Goal: Find contact information: Find contact information

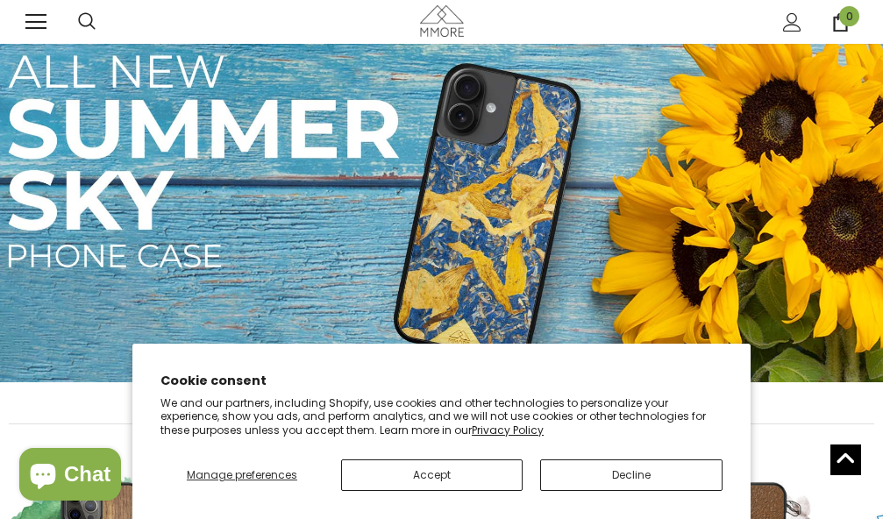
scroll to position [2147, 0]
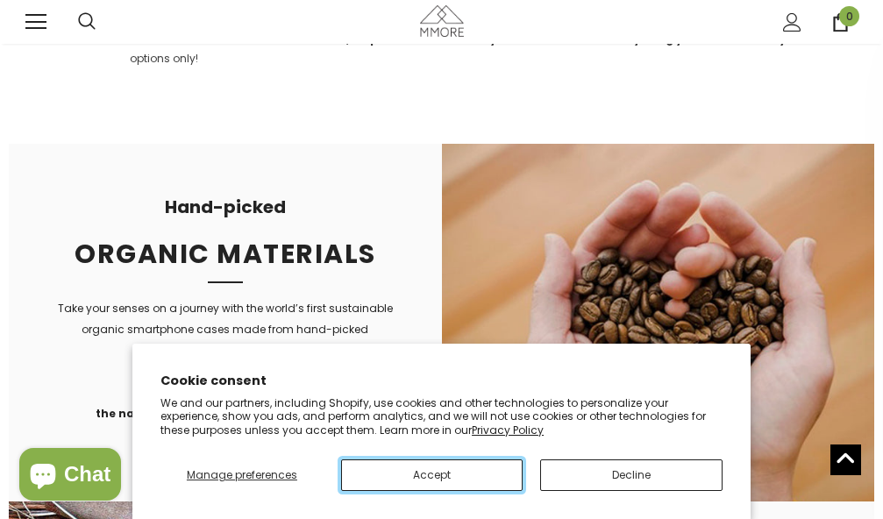
click at [450, 471] on button "Accept" at bounding box center [432, 476] width 182 height 32
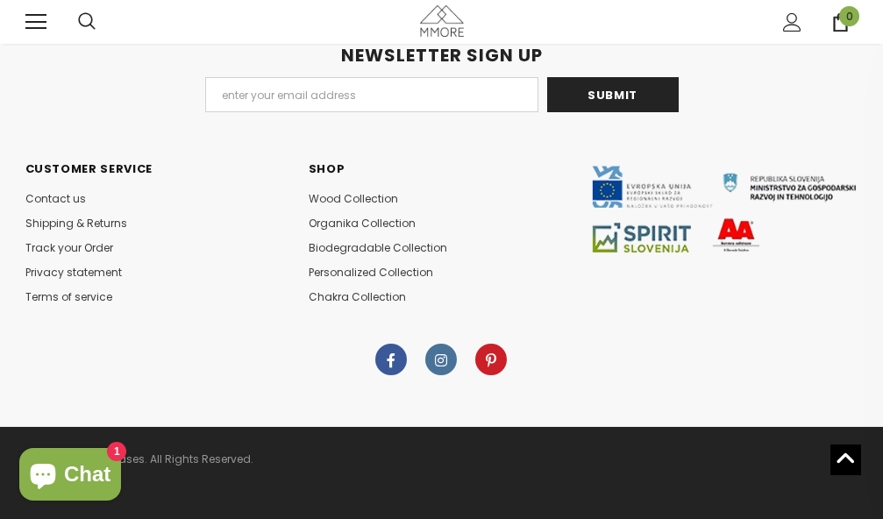
scroll to position [10666, 0]
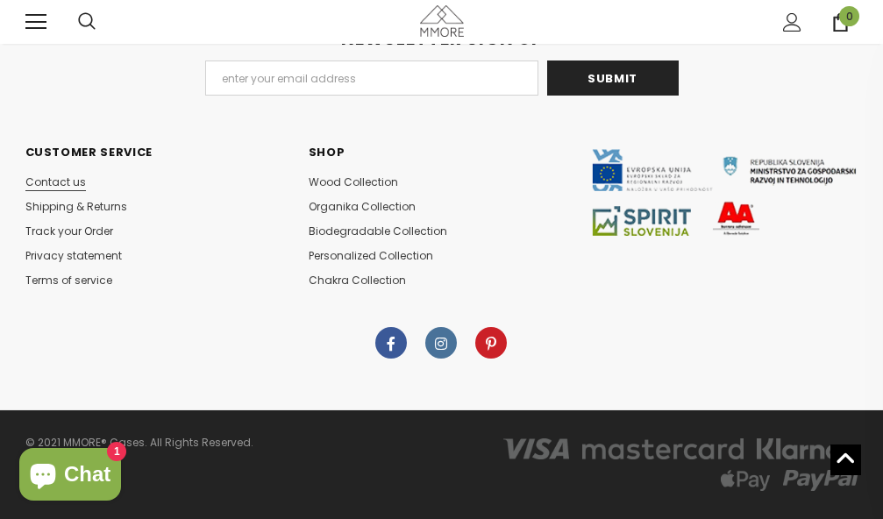
click at [48, 185] on span "Contact us" at bounding box center [55, 182] width 61 height 15
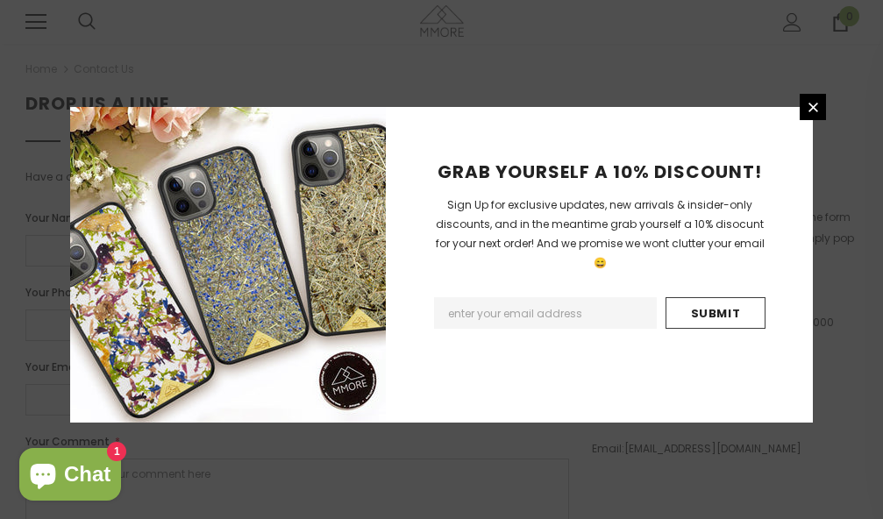
click at [679, 37] on div "GRAB YOURSELF A 10% DISCOUNT! Sign Up for exclusive updates, new arrivals & ins…" at bounding box center [441, 259] width 883 height 519
